Goal: Task Accomplishment & Management: Complete application form

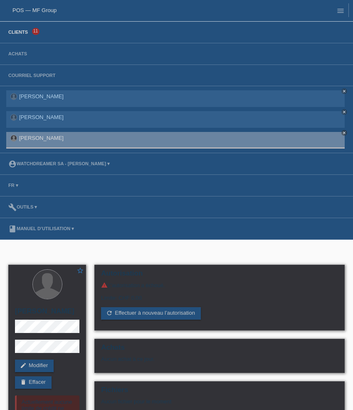
click at [19, 34] on link "Clients" at bounding box center [18, 32] width 28 height 5
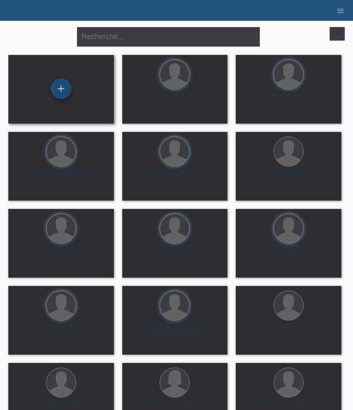
click at [65, 88] on div "+" at bounding box center [61, 88] width 21 height 21
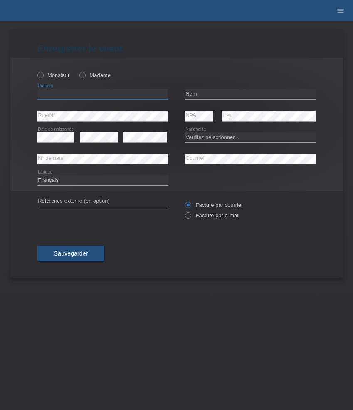
click at [95, 92] on input "text" at bounding box center [102, 94] width 131 height 10
paste input "Tanja"
type input "Tanja"
click at [92, 74] on label "Madame" at bounding box center [94, 75] width 31 height 6
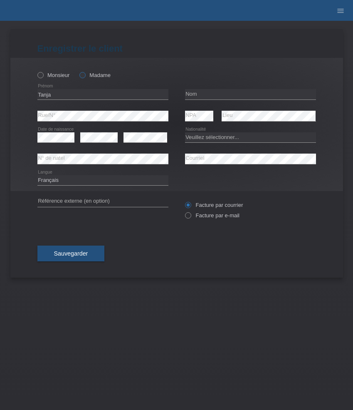
click at [85, 74] on input "Madame" at bounding box center [81, 74] width 5 height 5
radio input "true"
click at [218, 89] on div "error Nom" at bounding box center [250, 95] width 131 height 22
click at [217, 96] on input "text" at bounding box center [250, 94] width 131 height 10
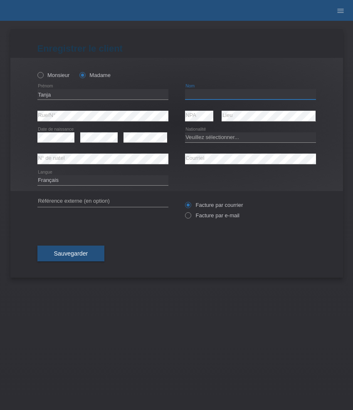
paste input "Zak"
type input "Zak"
click at [86, 184] on select "Deutsch Français Italiano English" at bounding box center [102, 180] width 131 height 10
select select "de"
click at [37, 175] on select "Deutsch Français Italiano English" at bounding box center [102, 180] width 131 height 10
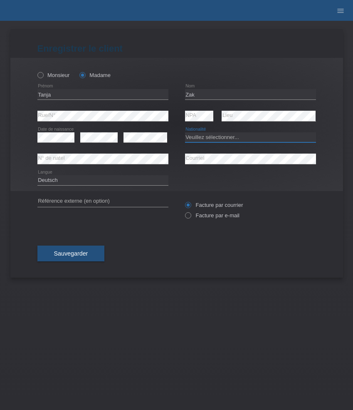
click at [213, 140] on select "Veuillez sélectionner... Suisse Allemagne Autriche Liechtenstein ------------ A…" at bounding box center [250, 137] width 131 height 10
select select "CH"
click at [185, 132] on select "Veuillez sélectionner... Suisse Allemagne Autriche Liechtenstein ------------ A…" at bounding box center [250, 137] width 131 height 10
click at [214, 218] on label "Facture par e-mail" at bounding box center [212, 215] width 54 height 6
click at [191, 218] on input "Facture par e-mail" at bounding box center [187, 217] width 5 height 10
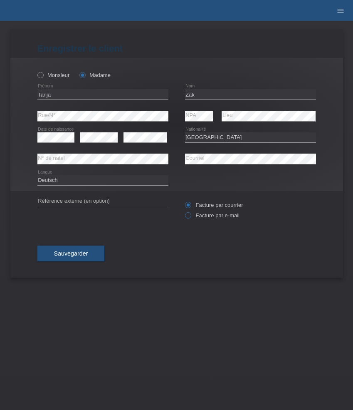
radio input "true"
click at [69, 255] on span "Sauvegarder" at bounding box center [71, 253] width 34 height 7
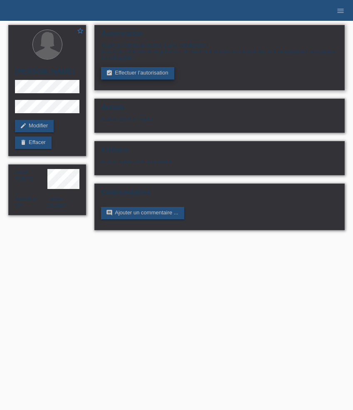
click at [141, 71] on link "assignment_turned_in Effectuer l’autorisation" at bounding box center [137, 73] width 73 height 12
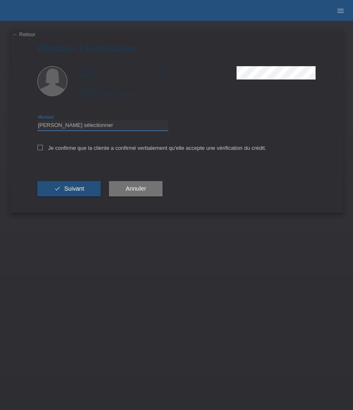
click at [97, 128] on select "Veuillez sélectionner CHF 1.00 - CHF 499.00 CHF 500.00 - CHF 1'999.00 CHF 2'000…" at bounding box center [102, 125] width 131 height 10
select select "3"
click at [37, 121] on select "Veuillez sélectionner CHF 1.00 - CHF 499.00 CHF 500.00 - CHF 1'999.00 CHF 2'000…" at bounding box center [102, 125] width 131 height 10
click at [83, 149] on label "Je confirme que la cliente a confirmé verbalement qu'elle accepte une vérificat…" at bounding box center [151, 148] width 229 height 6
click at [43, 149] on input "Je confirme que la cliente a confirmé verbalement qu'elle accepte une vérificat…" at bounding box center [39, 147] width 5 height 5
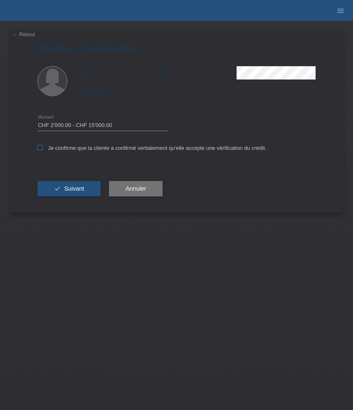
checkbox input "true"
click at [80, 188] on span "Suivant" at bounding box center [74, 188] width 20 height 7
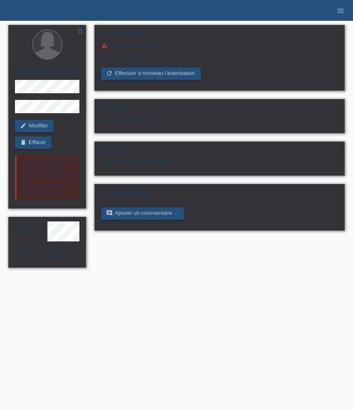
click at [339, 15] on li "menu" at bounding box center [340, 10] width 17 height 21
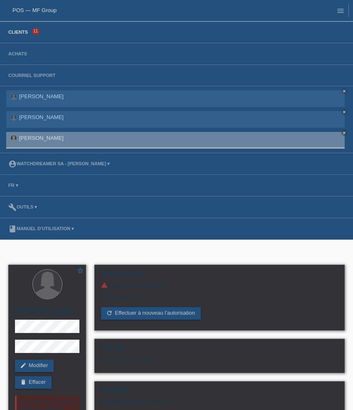
click at [24, 32] on link "Clients" at bounding box center [18, 32] width 28 height 5
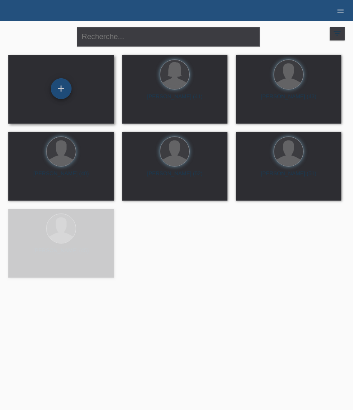
click at [63, 89] on div "+" at bounding box center [61, 88] width 21 height 21
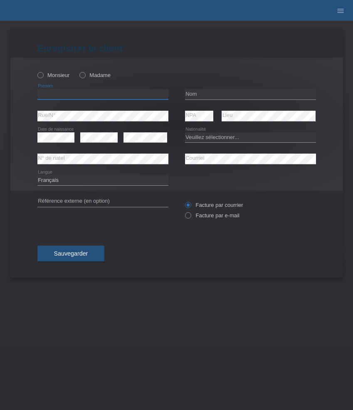
click at [84, 92] on input "text" at bounding box center [102, 94] width 131 height 10
paste input "Jasminka"
type input "Jasminka"
click at [89, 76] on label "Madame" at bounding box center [94, 75] width 31 height 6
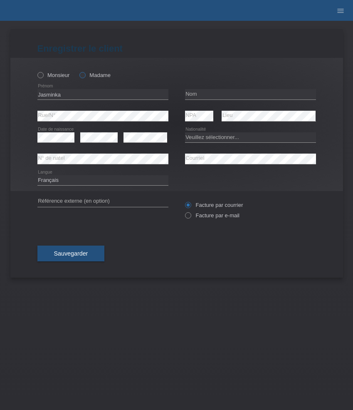
click at [85, 76] on input "Madame" at bounding box center [81, 74] width 5 height 5
radio input "true"
click at [217, 91] on input "text" at bounding box center [250, 94] width 131 height 10
paste input "[PERSON_NAME]"
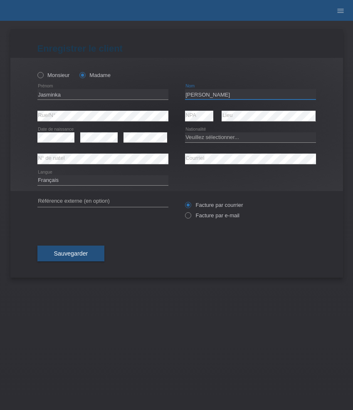
type input "[PERSON_NAME]"
click at [202, 139] on select "Veuillez sélectionner... Suisse Allemagne Autriche Liechtenstein ------------ A…" at bounding box center [250, 137] width 131 height 10
select select "BA"
click at [185, 132] on select "Veuillez sélectionner... Suisse Allemagne Autriche Liechtenstein ------------ A…" at bounding box center [250, 137] width 131 height 10
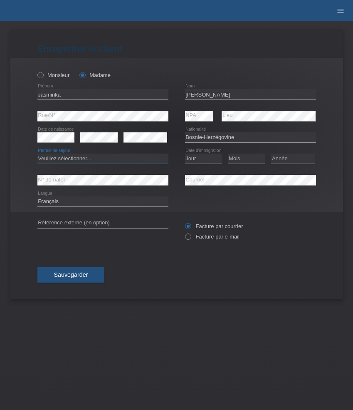
click at [86, 154] on select "Veuillez sélectionner... C B B - Statut de réfugié Autre" at bounding box center [102, 159] width 131 height 10
select select "B"
click at [37, 154] on select "Veuillez sélectionner... C B B - Statut de réfugié Autre" at bounding box center [102, 159] width 131 height 10
click at [208, 157] on select "Jour 01 02 03 04 05 06 07 08 09 10 11" at bounding box center [203, 159] width 37 height 10
select select "28"
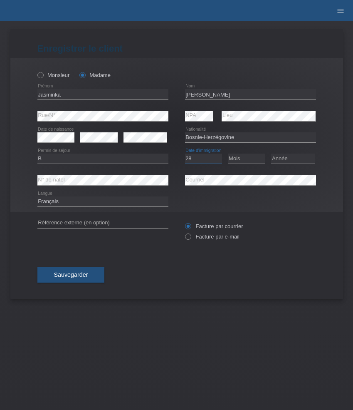
click at [185, 154] on select "Jour 01 02 03 04 05 06 07 08 09 10 11" at bounding box center [203, 159] width 37 height 10
click at [234, 161] on select "Mois 01 02 03 04 05 06 07 08 09 10 11" at bounding box center [246, 159] width 37 height 10
select select "08"
click at [228, 154] on select "Mois 01 02 03 04 05 06 07 08 09 10 11" at bounding box center [246, 159] width 37 height 10
click at [294, 162] on select "Année 2025 2024 2023 2022 2021 2020 2019 2018 2017 2016 2015 2014 2013 2012 201…" at bounding box center [293, 159] width 44 height 10
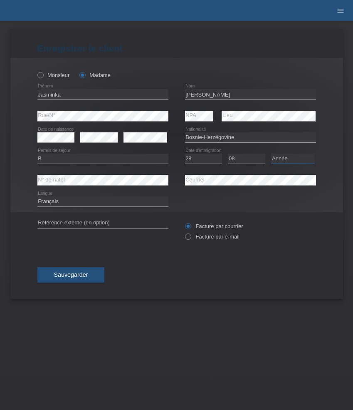
select select "2014"
click at [271, 154] on select "Année 2025 2024 2023 2022 2021 2020 2019 2018 2017 2016 2015 2014 2013 2012 201…" at bounding box center [293, 159] width 44 height 10
click at [199, 289] on div "Sauvegarder" at bounding box center [176, 275] width 279 height 48
click at [218, 234] on div "Facture par courrier Facture par e-mail" at bounding box center [250, 231] width 131 height 21
click at [214, 237] on label "Facture par e-mail" at bounding box center [212, 236] width 54 height 6
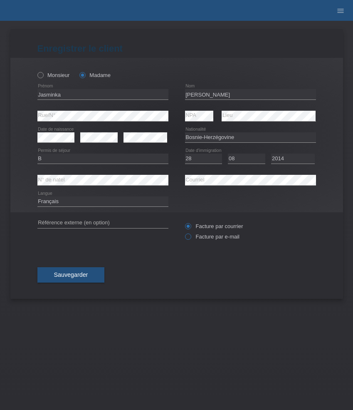
click at [191, 237] on input "Facture par e-mail" at bounding box center [187, 238] width 5 height 10
radio input "true"
click at [137, 201] on select "Deutsch Français Italiano English" at bounding box center [102, 201] width 131 height 10
select select "de"
click at [37, 197] on select "Deutsch Français Italiano English" at bounding box center [102, 201] width 131 height 10
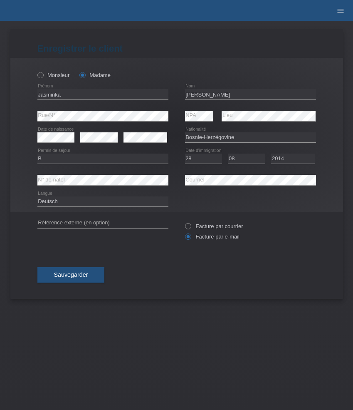
click at [140, 271] on div "Sauvegarder" at bounding box center [176, 275] width 279 height 48
click at [88, 272] on button "Sauvegarder" at bounding box center [70, 275] width 67 height 16
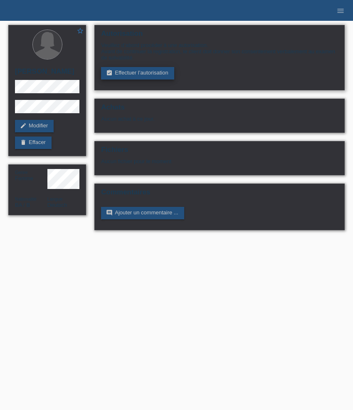
click at [133, 75] on link "assignment_turned_in Effectuer l’autorisation" at bounding box center [137, 73] width 73 height 12
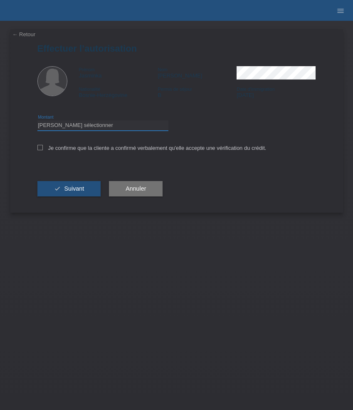
click at [117, 124] on select "Veuillez sélectionner CHF 1.00 - CHF 499.00 CHF 500.00 - CHF 1'999.00 CHF 2'000…" at bounding box center [102, 125] width 131 height 10
select select "3"
click at [37, 121] on select "Veuillez sélectionner CHF 1.00 - CHF 499.00 CHF 500.00 - CHF 1'999.00 CHF 2'000…" at bounding box center [102, 125] width 131 height 10
click at [124, 151] on label "Je confirme que la cliente a confirmé verbalement qu'elle accepte une vérificat…" at bounding box center [151, 148] width 229 height 6
click at [43, 150] on input "Je confirme que la cliente a confirmé verbalement qu'elle accepte une vérificat…" at bounding box center [39, 147] width 5 height 5
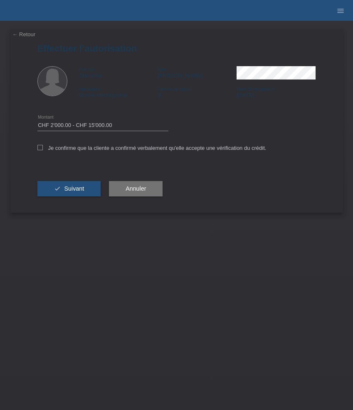
checkbox input "true"
click at [75, 195] on button "check Suivant" at bounding box center [69, 189] width 64 height 16
